Goal: Book appointment/travel/reservation

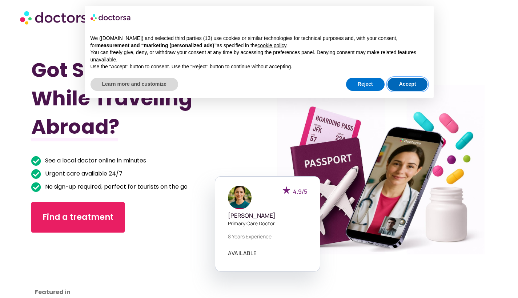
click at [403, 85] on button "Accept" at bounding box center [407, 84] width 40 height 13
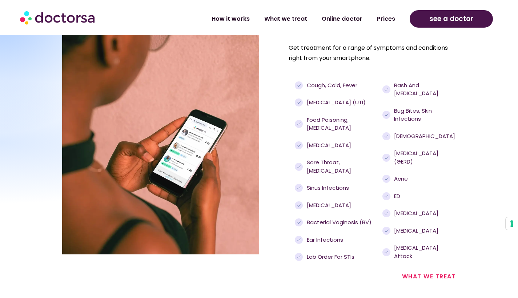
scroll to position [750, 0]
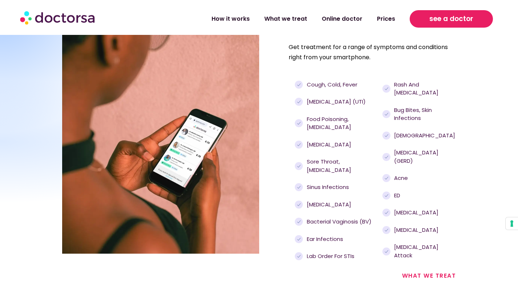
click at [430, 19] on link "see a doctor" at bounding box center [451, 18] width 83 height 17
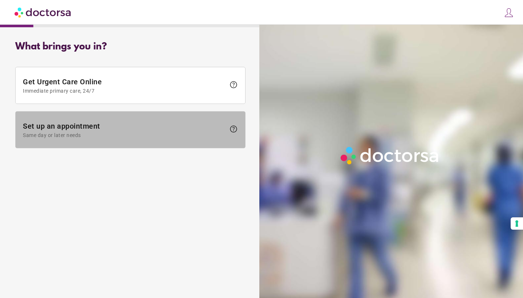
click at [79, 126] on span "Set up an appointment Same day or later needs" at bounding box center [124, 130] width 203 height 16
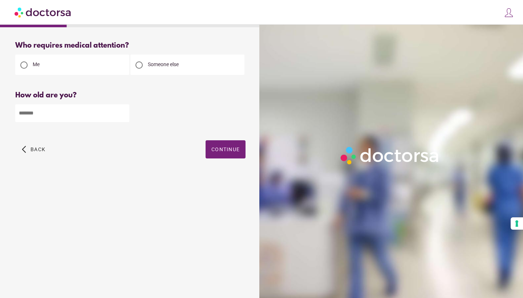
click at [35, 17] on img at bounding box center [43, 12] width 57 height 16
click at [55, 11] on img at bounding box center [43, 12] width 57 height 16
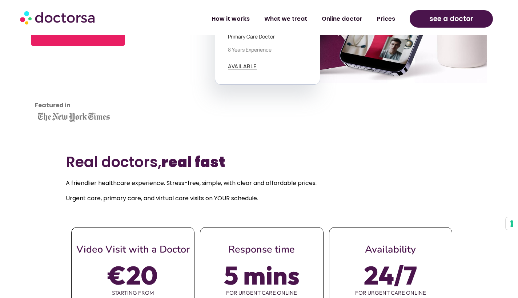
scroll to position [131, 0]
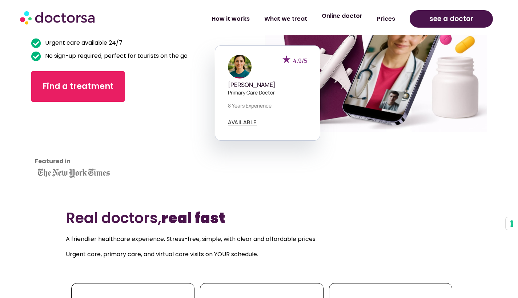
click at [337, 19] on link "Online doctor" at bounding box center [341, 16] width 55 height 17
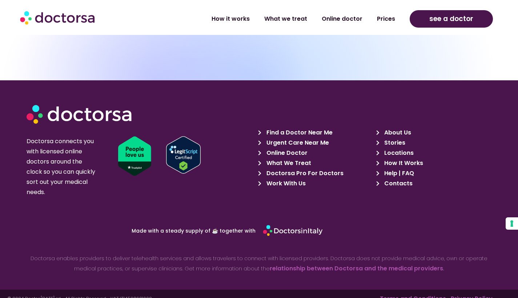
scroll to position [3045, 0]
